Goal: Information Seeking & Learning: Learn about a topic

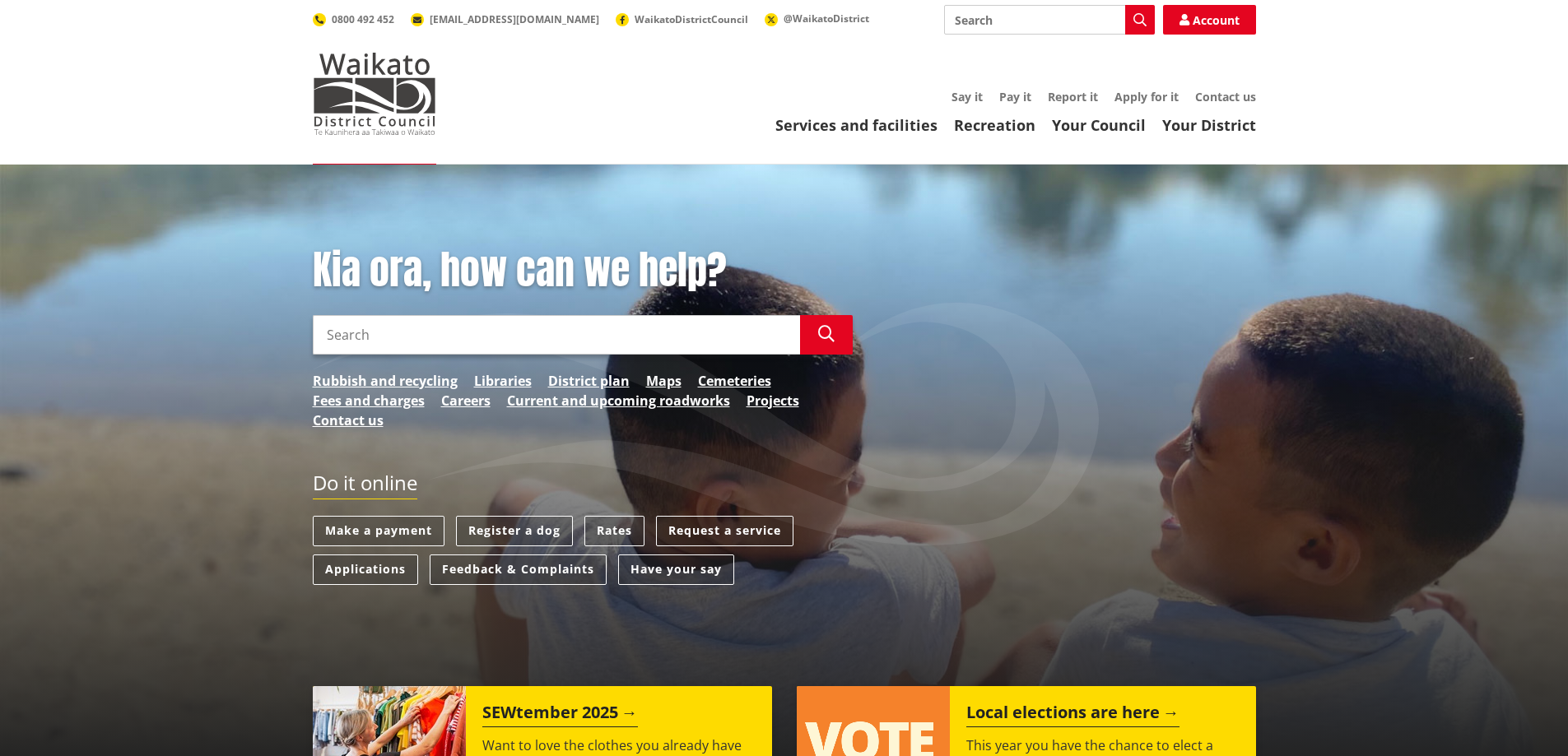
click at [1038, 23] on input "Search" at bounding box center [1050, 20] width 211 height 29
type input "distrcit plan"
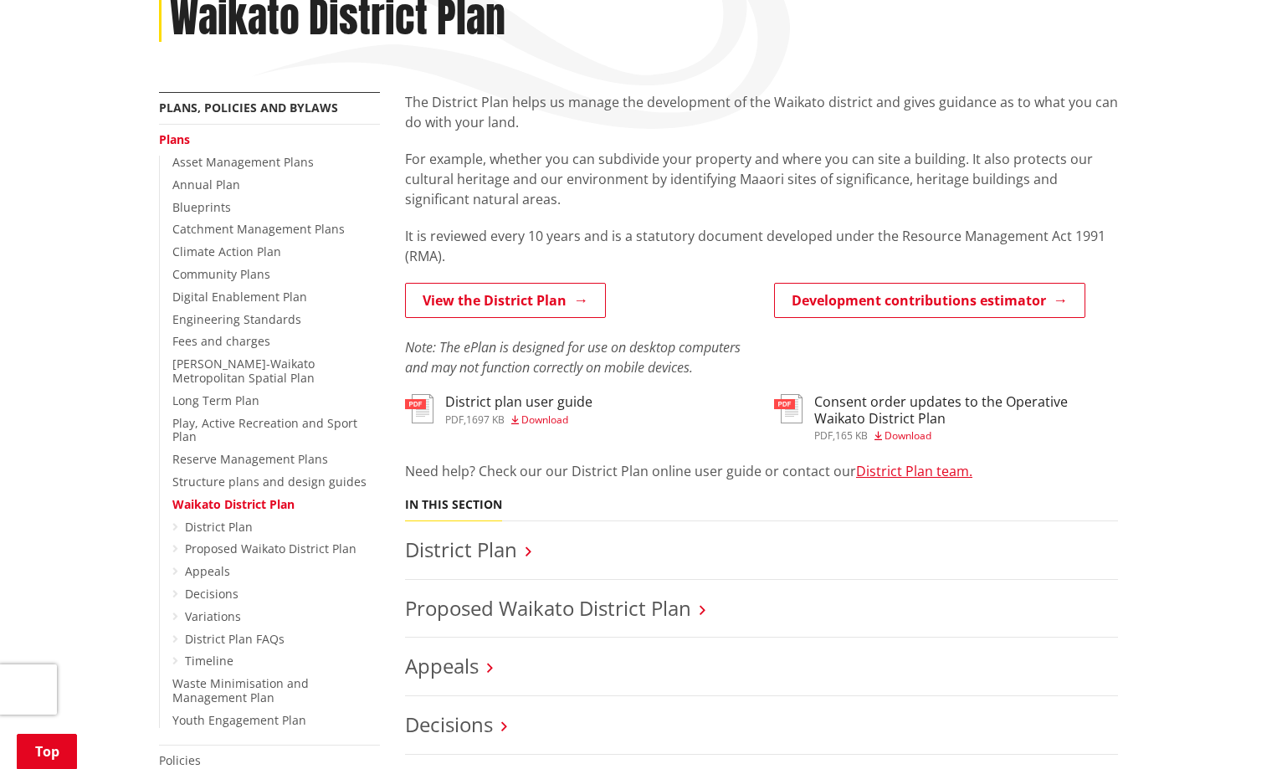
scroll to position [251, 0]
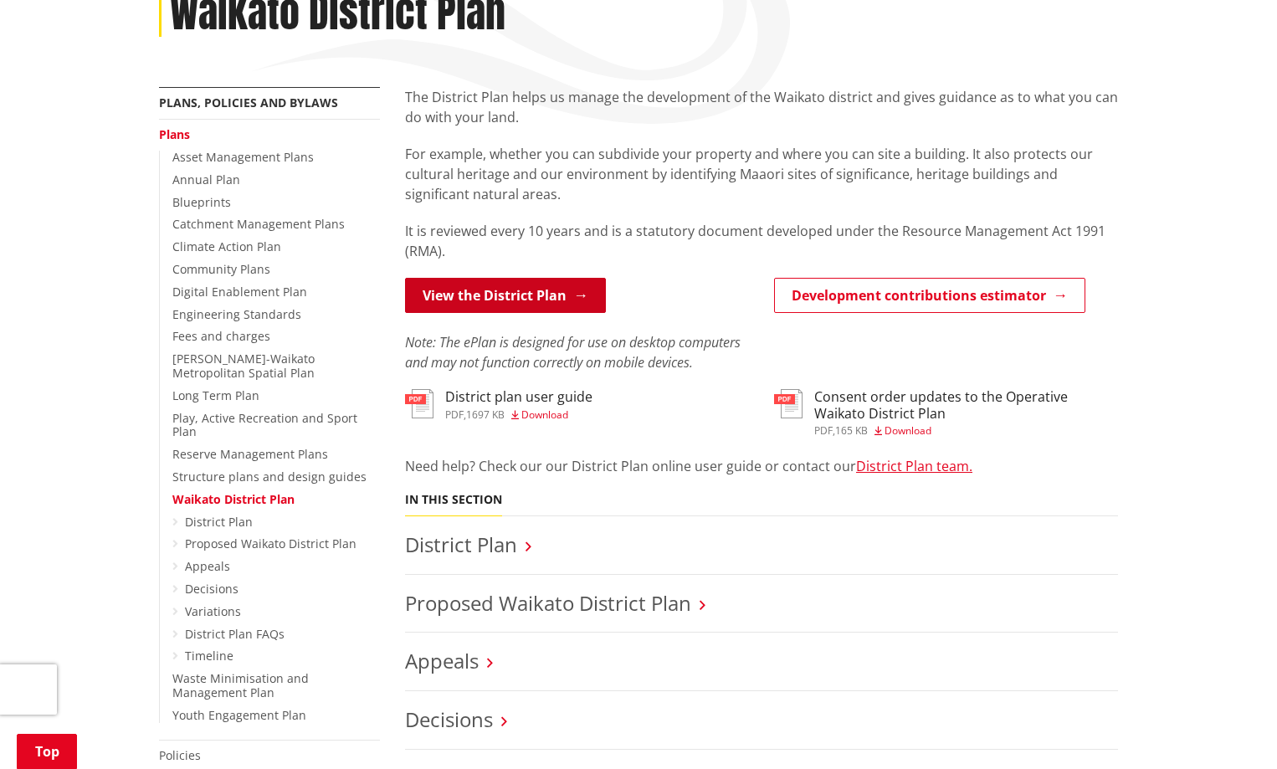
click at [551, 296] on link "View the District Plan" at bounding box center [505, 295] width 201 height 35
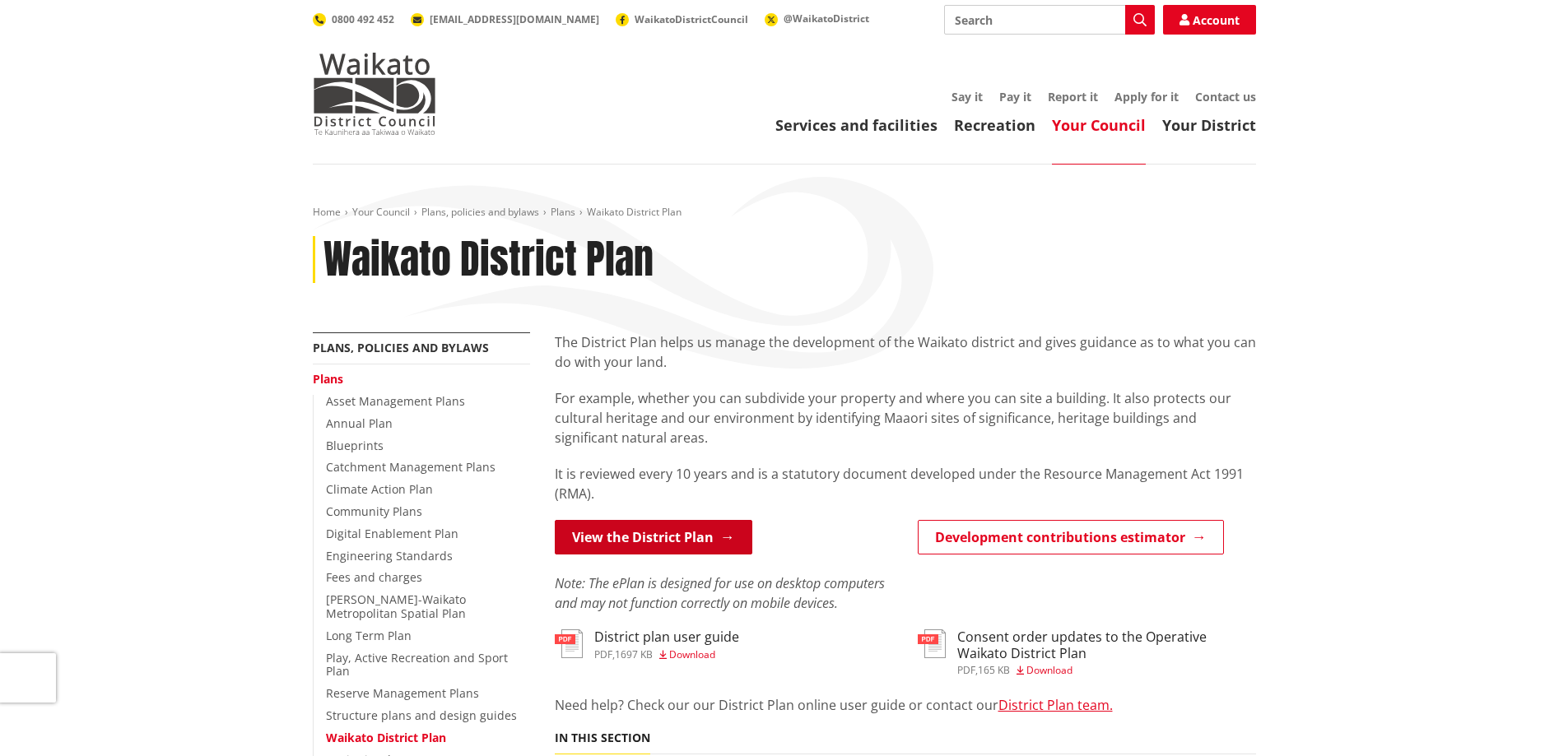
click at [673, 531] on link "View the District Plan" at bounding box center [653, 537] width 198 height 34
